Goal: Task Accomplishment & Management: Manage account settings

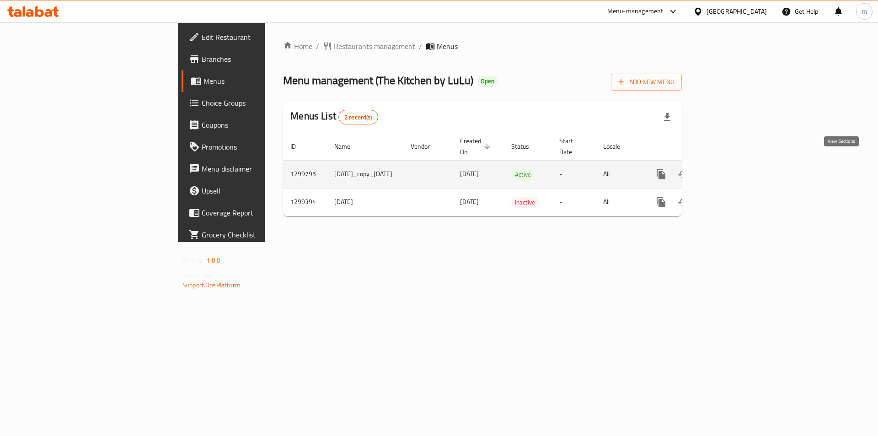
click at [731, 170] on icon "enhanced table" at bounding box center [727, 174] width 8 height 8
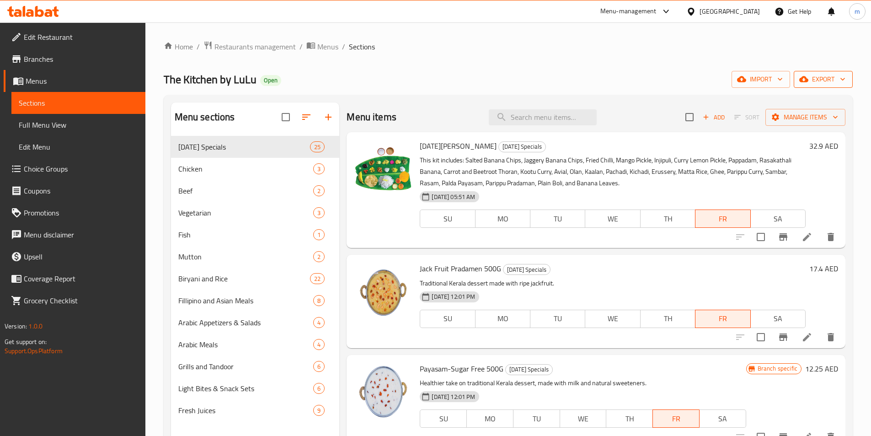
click at [813, 81] on span "export" at bounding box center [823, 79] width 44 height 11
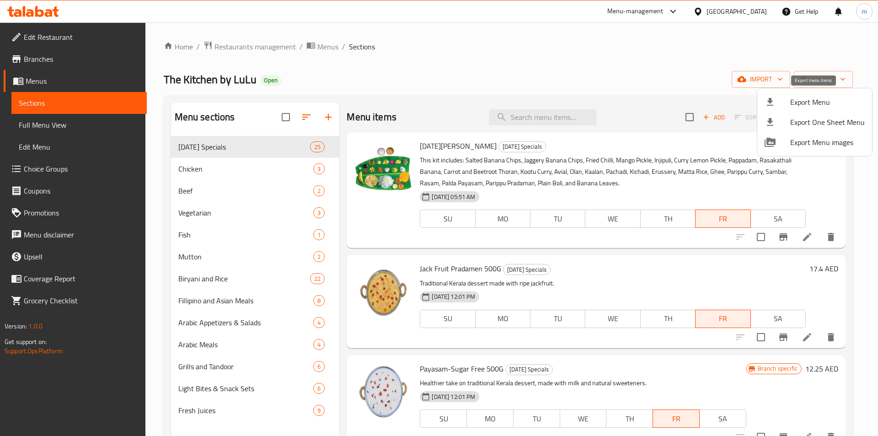
click at [797, 107] on span "Export Menu" at bounding box center [827, 101] width 75 height 11
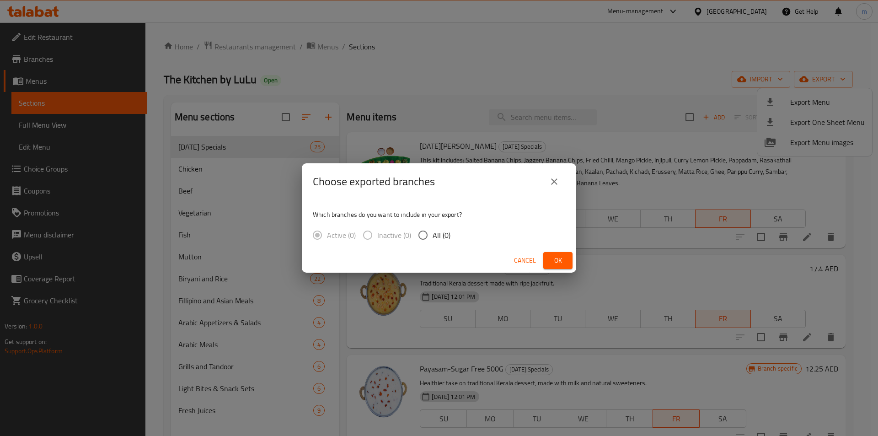
click at [427, 235] on input "All (0)" at bounding box center [422, 234] width 19 height 19
radio input "true"
click at [557, 259] on span "Ok" at bounding box center [557, 260] width 15 height 11
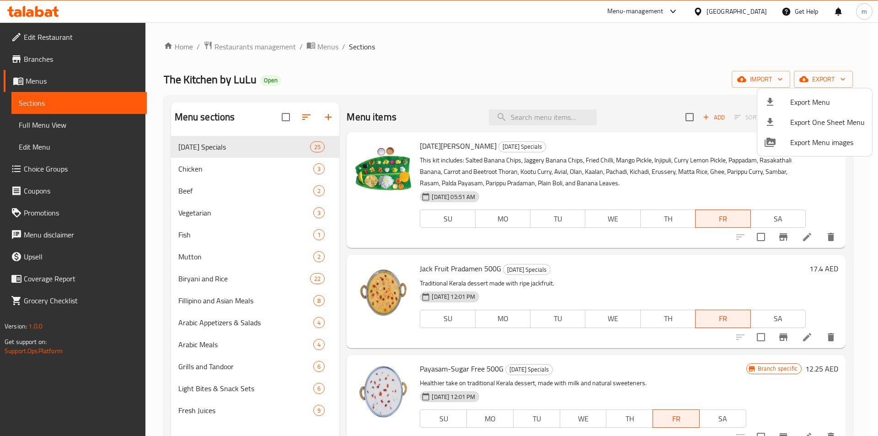
click at [85, 36] on div at bounding box center [439, 218] width 878 height 436
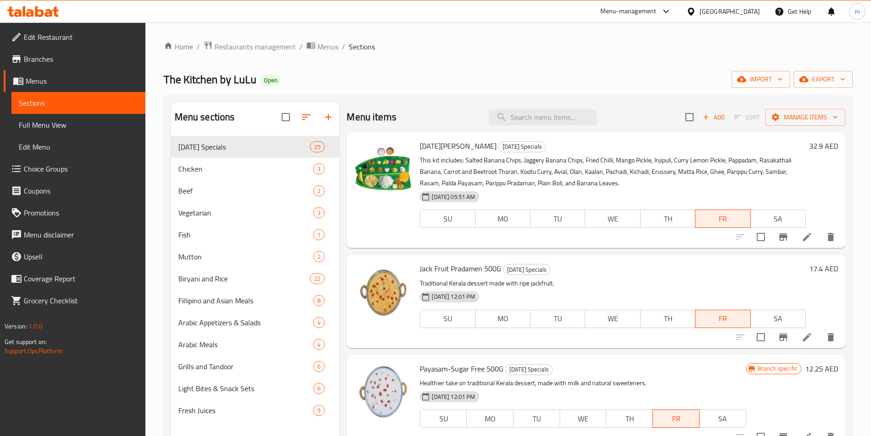
click at [85, 36] on span "Edit Restaurant" at bounding box center [81, 37] width 114 height 11
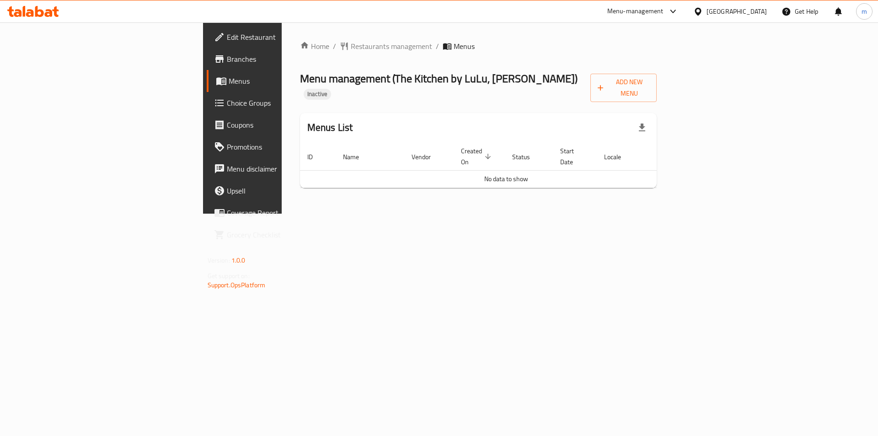
click at [227, 64] on span "Branches" at bounding box center [285, 58] width 116 height 11
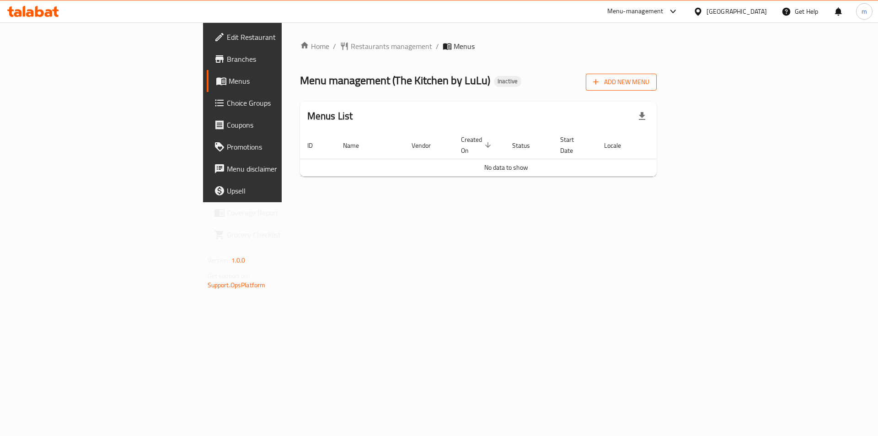
click at [656, 88] on button "Add New Menu" at bounding box center [621, 82] width 71 height 17
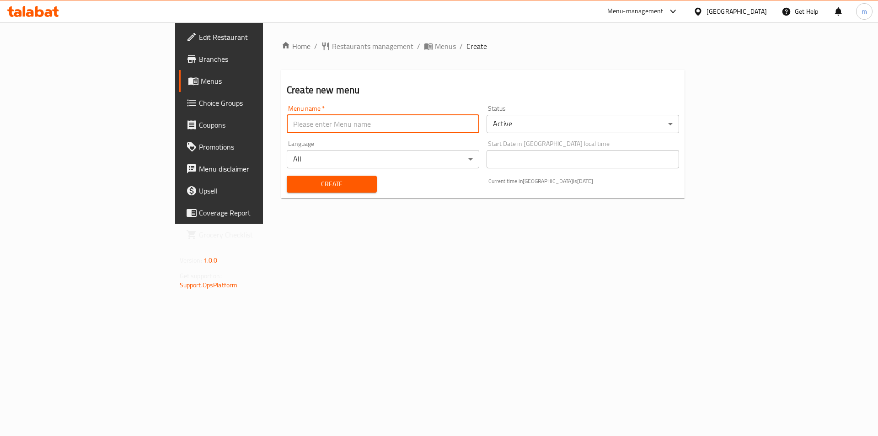
click at [299, 123] on input "text" at bounding box center [383, 124] width 192 height 18
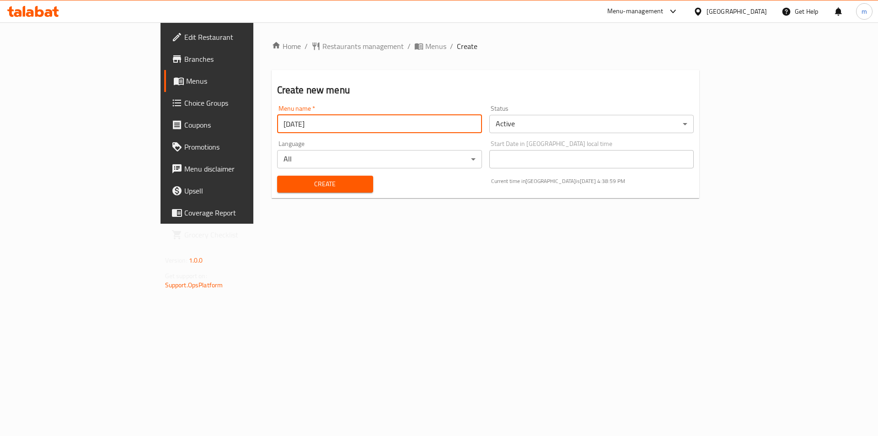
type input "[DATE]"
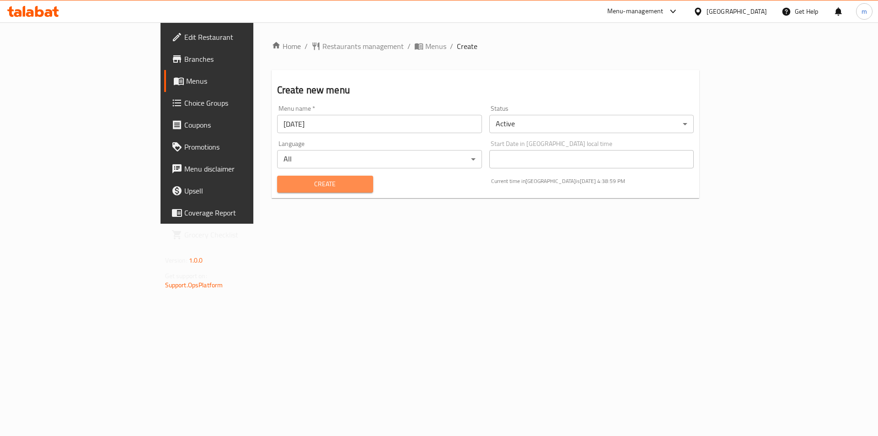
click at [277, 192] on button "Create" at bounding box center [325, 184] width 96 height 17
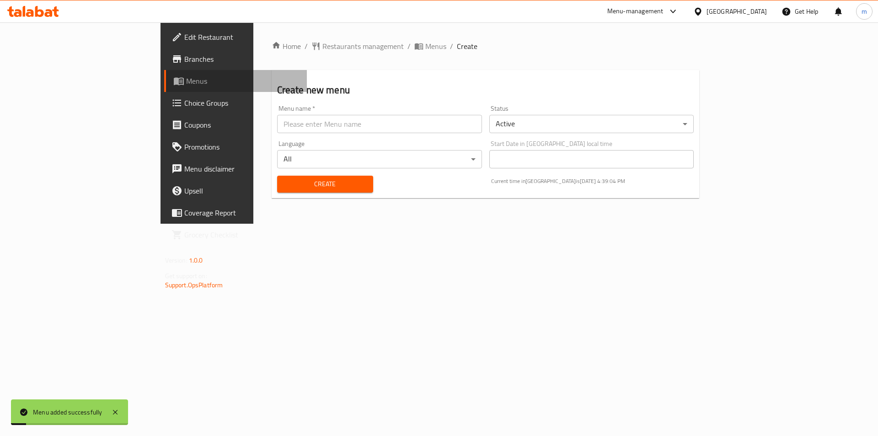
click at [186, 82] on span "Menus" at bounding box center [243, 80] width 114 height 11
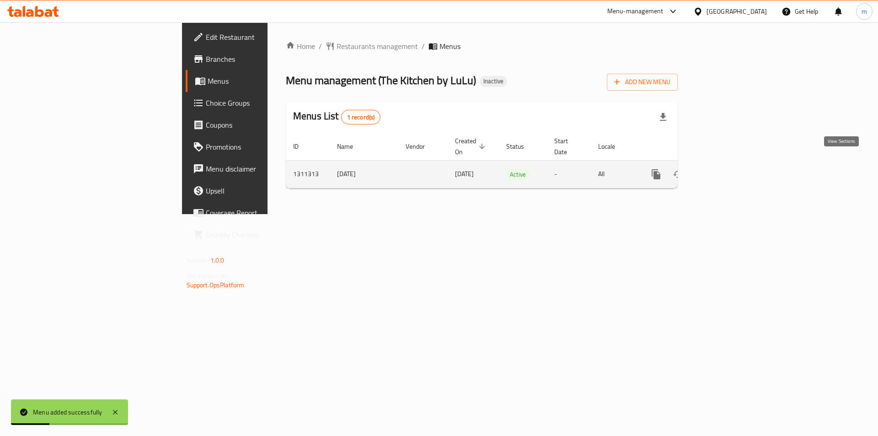
click at [727, 169] on icon "enhanced table" at bounding box center [721, 174] width 11 height 11
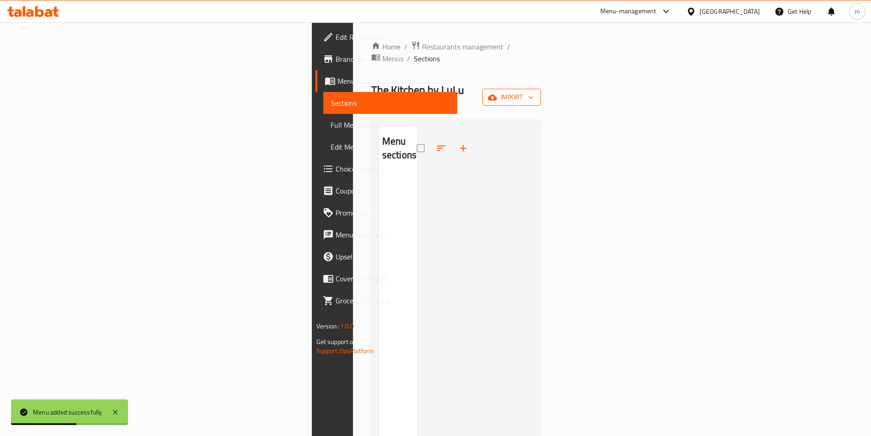
click at [533, 91] on span "import" at bounding box center [512, 96] width 44 height 11
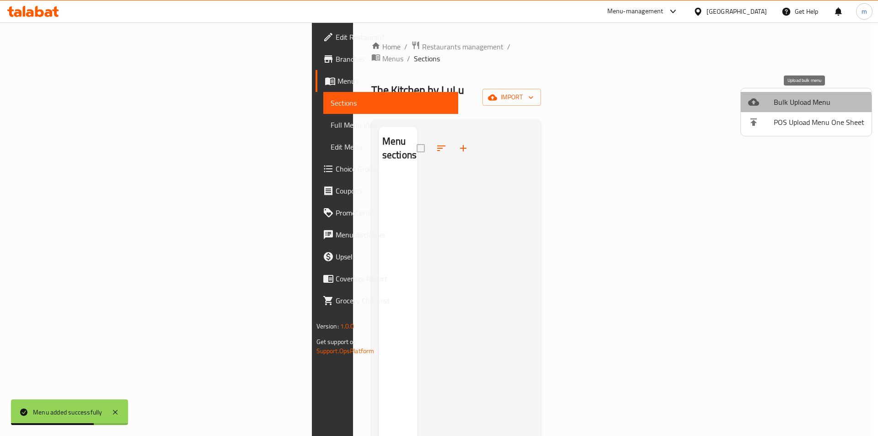
click at [800, 104] on span "Bulk Upload Menu" at bounding box center [818, 101] width 91 height 11
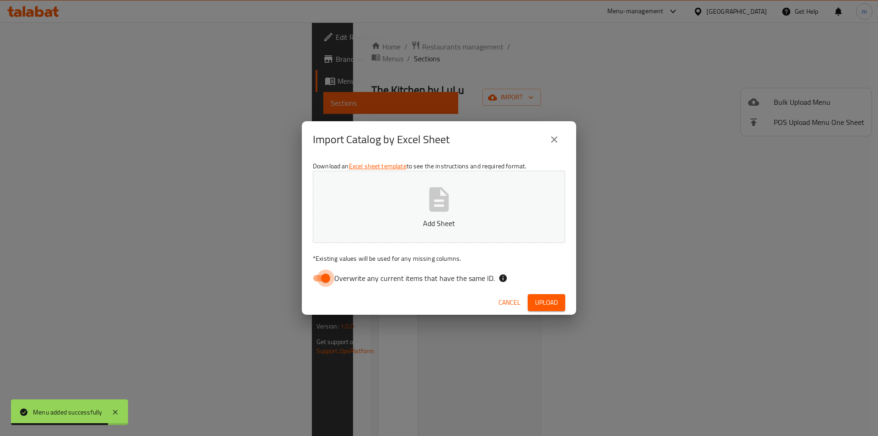
click at [328, 277] on input "Overwrite any current items that have the same ID." at bounding box center [325, 277] width 52 height 17
checkbox input "false"
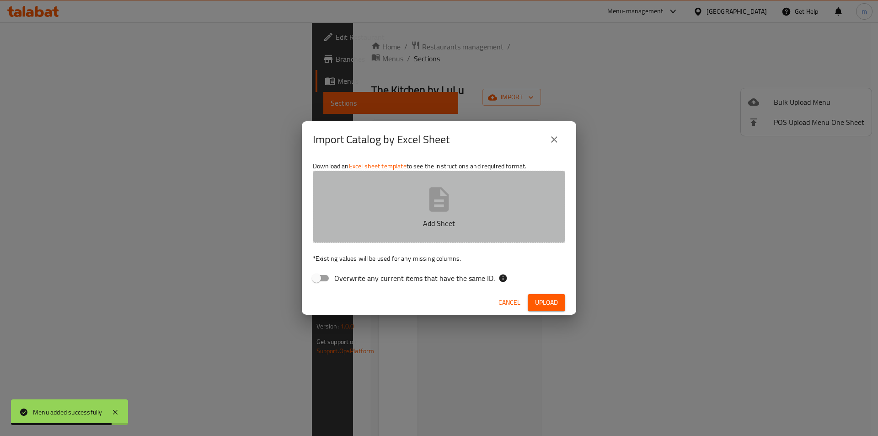
click at [378, 218] on p "Add Sheet" at bounding box center [439, 223] width 224 height 11
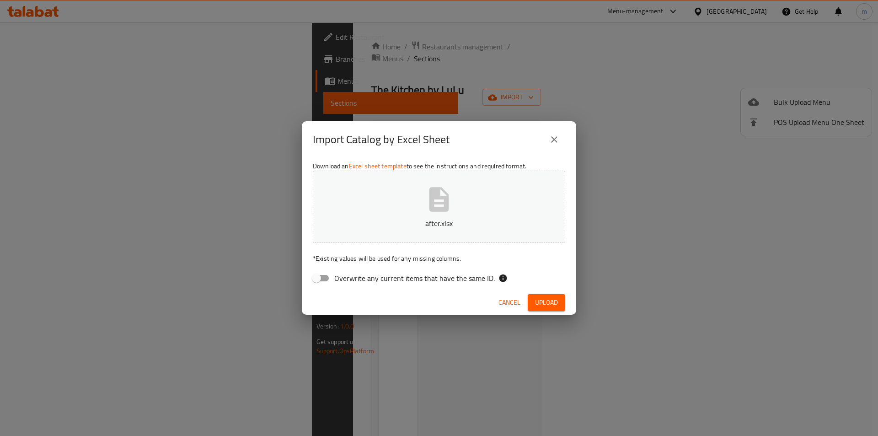
click at [549, 297] on span "Upload" at bounding box center [546, 302] width 23 height 11
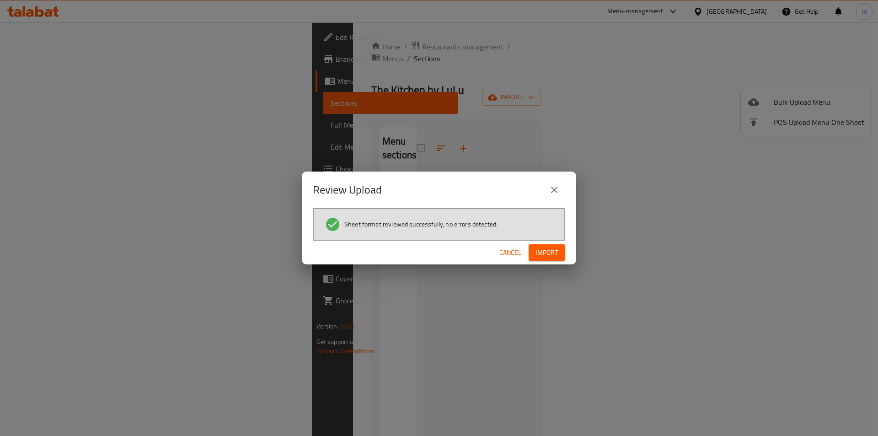
click at [555, 254] on span "Import" at bounding box center [547, 252] width 22 height 11
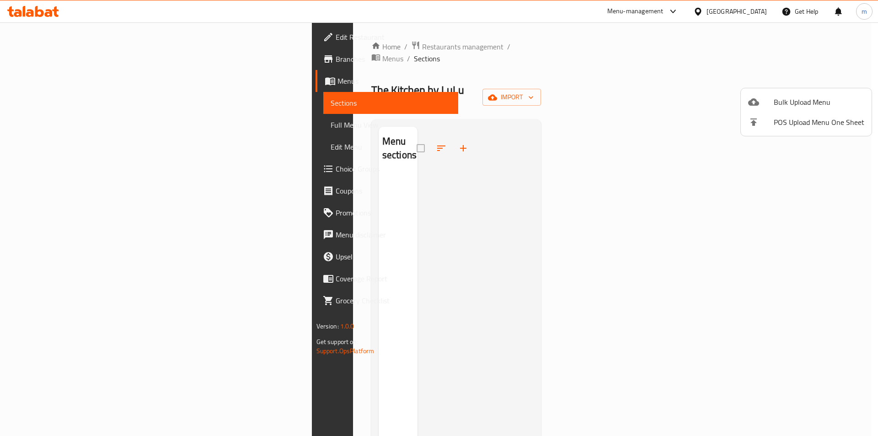
click at [75, 126] on div at bounding box center [439, 218] width 878 height 436
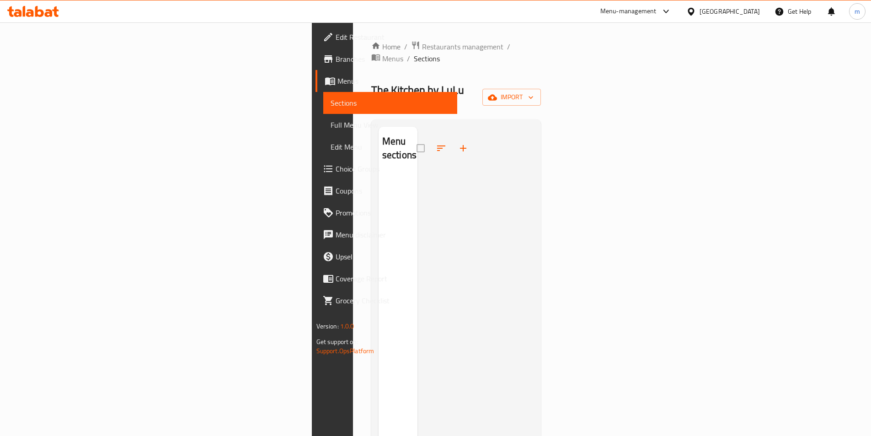
click at [331, 127] on span "Full Menu View" at bounding box center [390, 124] width 119 height 11
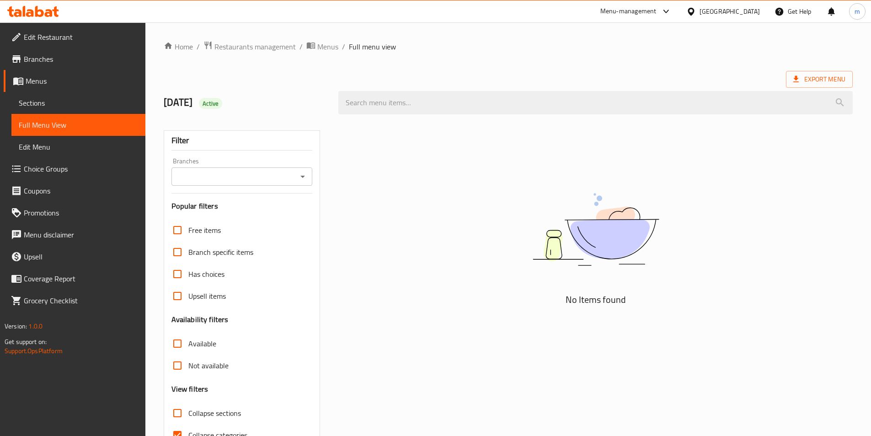
click at [71, 121] on span "Full Menu View" at bounding box center [78, 124] width 119 height 11
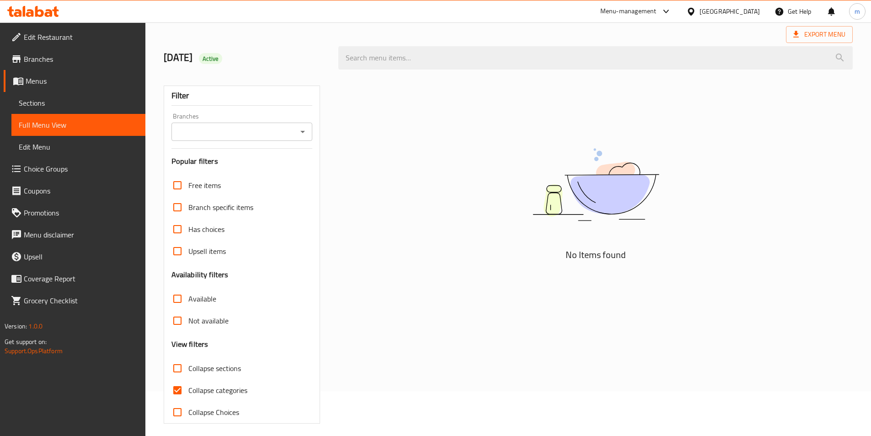
scroll to position [51, 0]
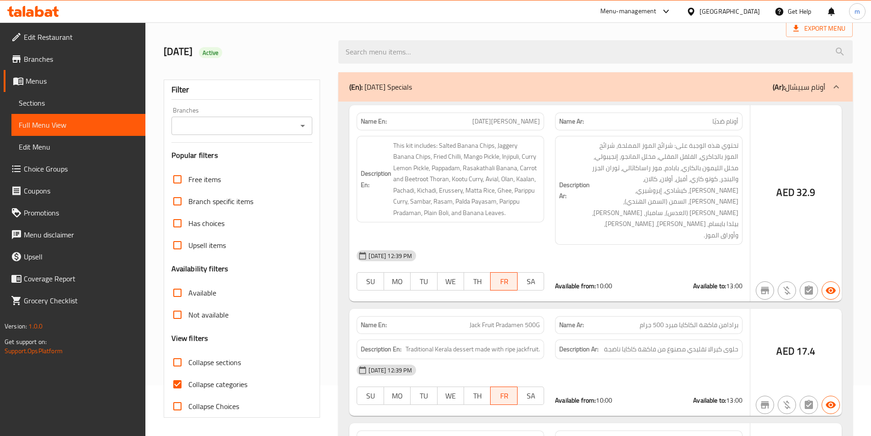
click at [208, 389] on span "Collapse categories" at bounding box center [217, 384] width 59 height 11
click at [188, 389] on input "Collapse categories" at bounding box center [177, 384] width 22 height 22
checkbox input "false"
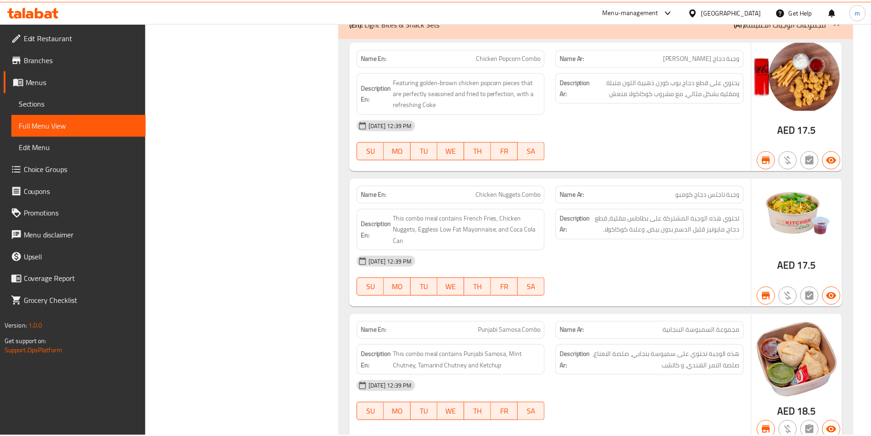
scroll to position [12597, 0]
